Goal: Navigation & Orientation: Find specific page/section

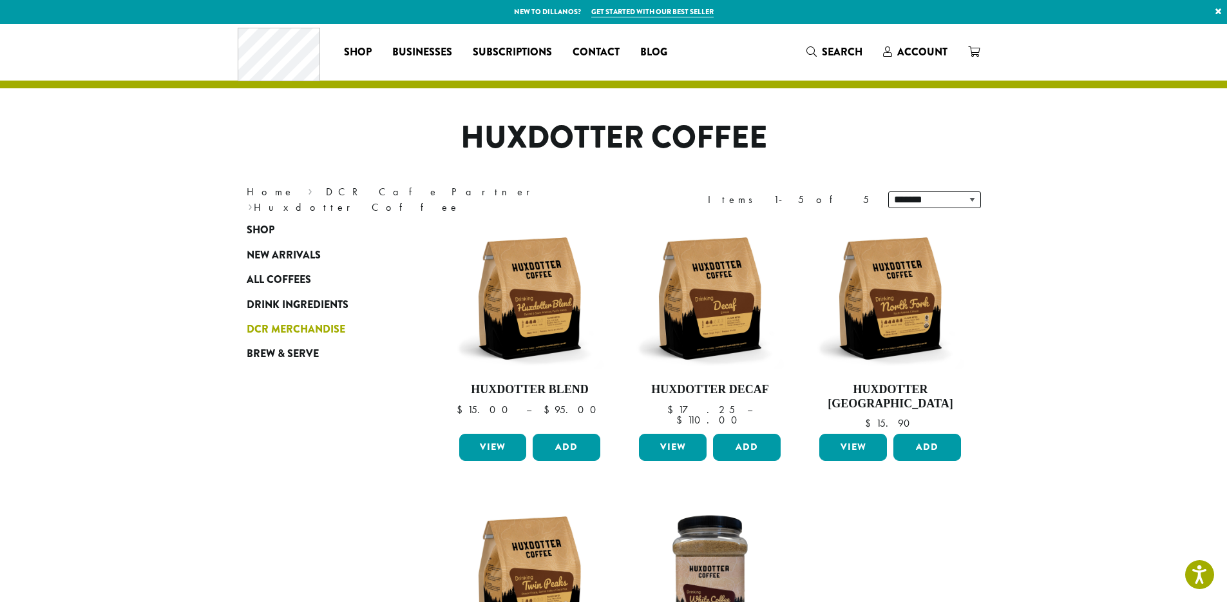
click at [317, 322] on span "DCR Merchandise" at bounding box center [296, 330] width 99 height 16
